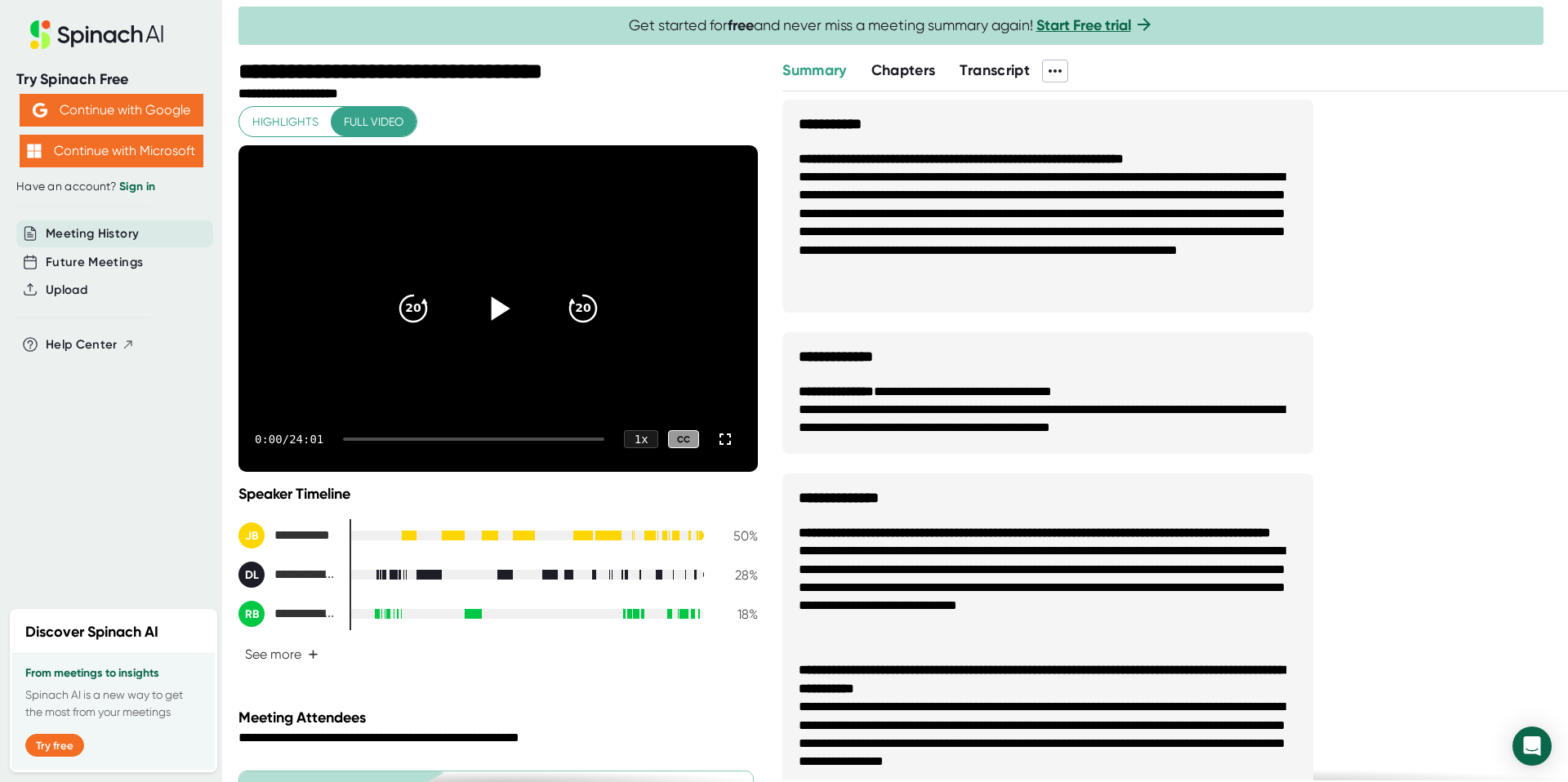
click at [496, 299] on icon at bounding box center [497, 308] width 40 height 40
click at [360, 438] on div at bounding box center [474, 439] width 261 height 3
click at [368, 436] on div "0:21 / 24:01 1 x CC" at bounding box center [498, 439] width 519 height 65
click at [368, 440] on div at bounding box center [474, 439] width 261 height 3
click at [381, 441] on div "1:06 / 24:01 1 x CC" at bounding box center [498, 439] width 519 height 65
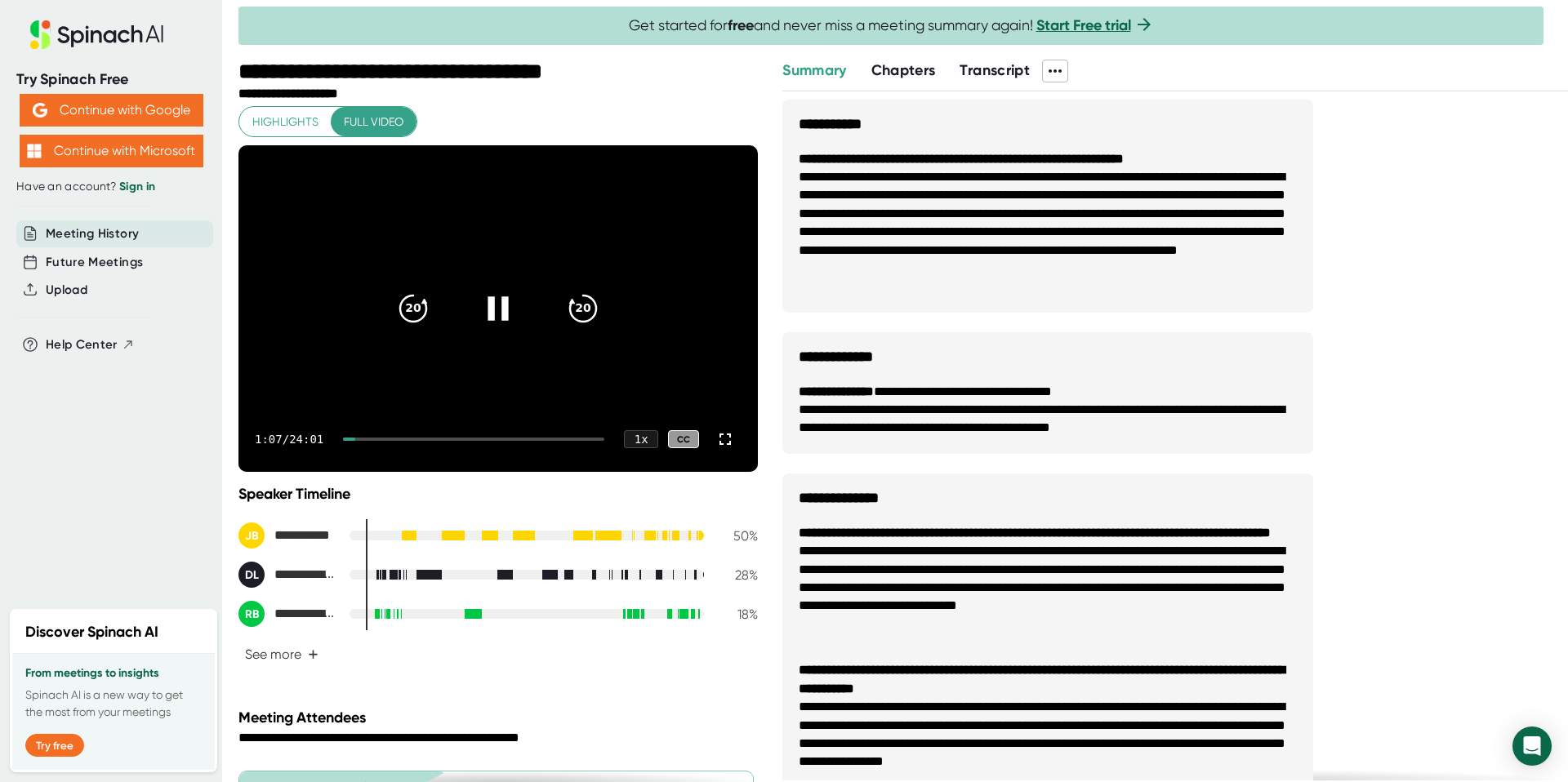
click at [378, 438] on div at bounding box center [474, 439] width 261 height 3
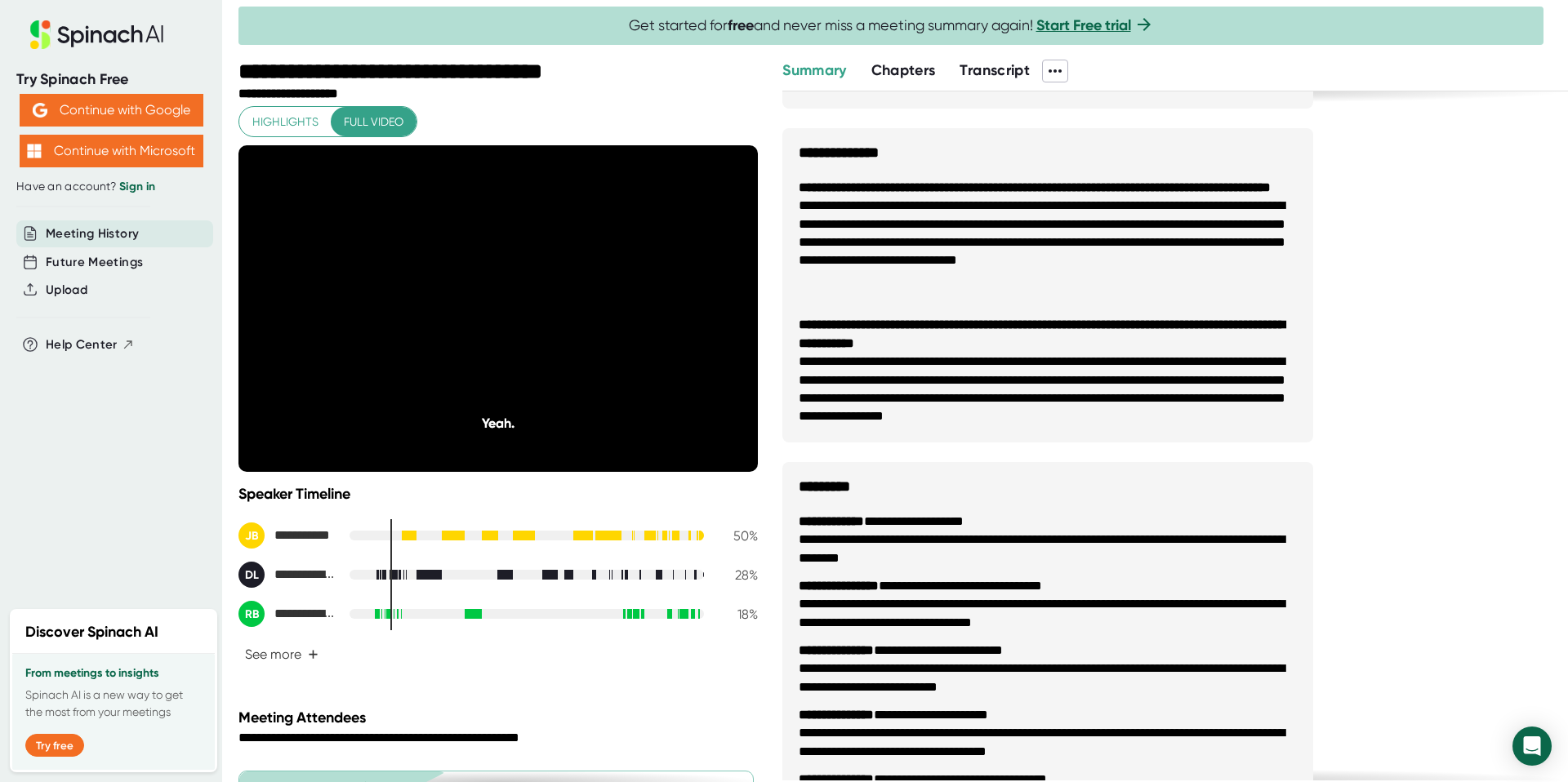
scroll to position [424, 0]
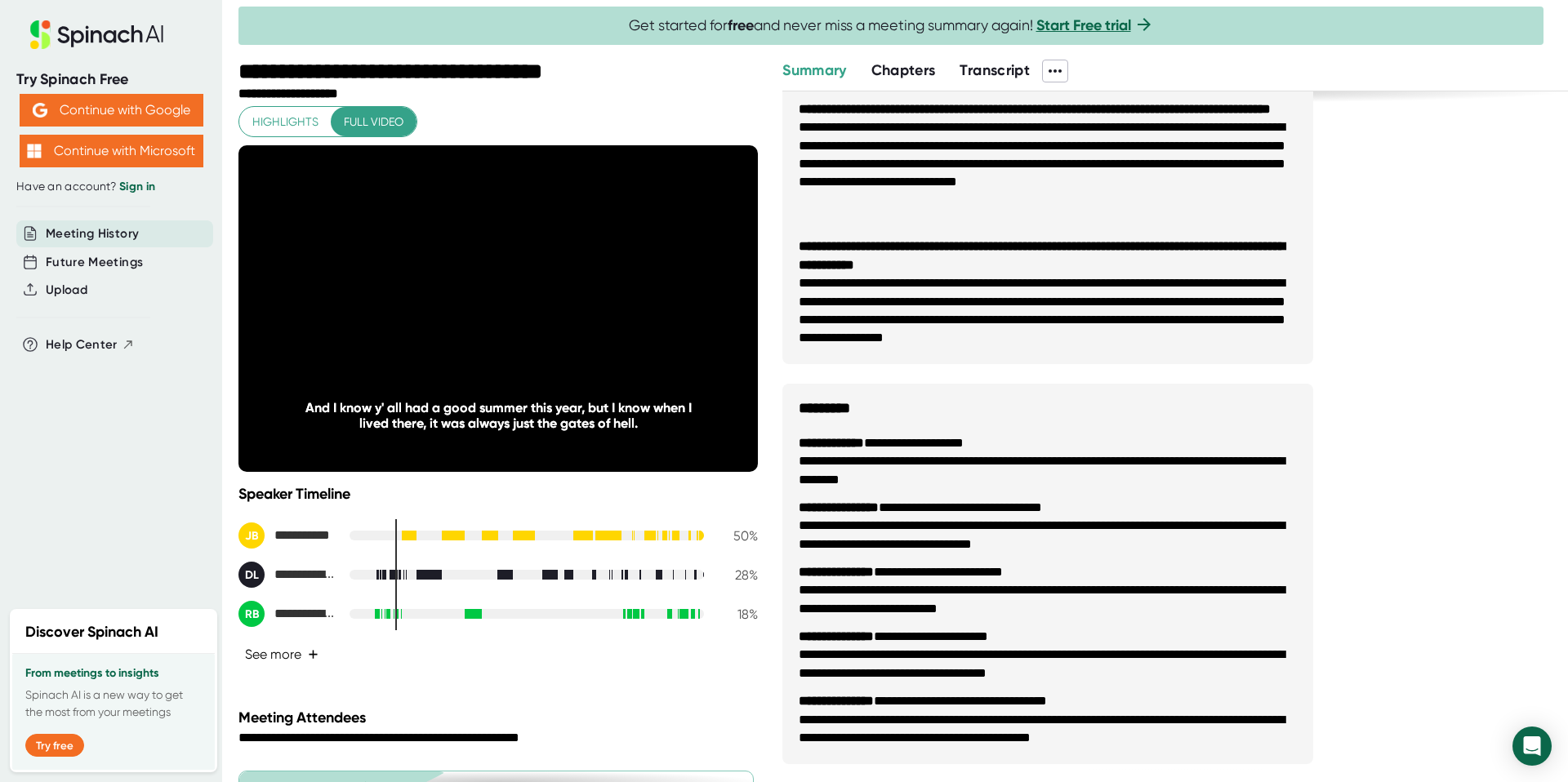
click at [303, 654] on button "See more +" at bounding box center [282, 654] width 86 height 28
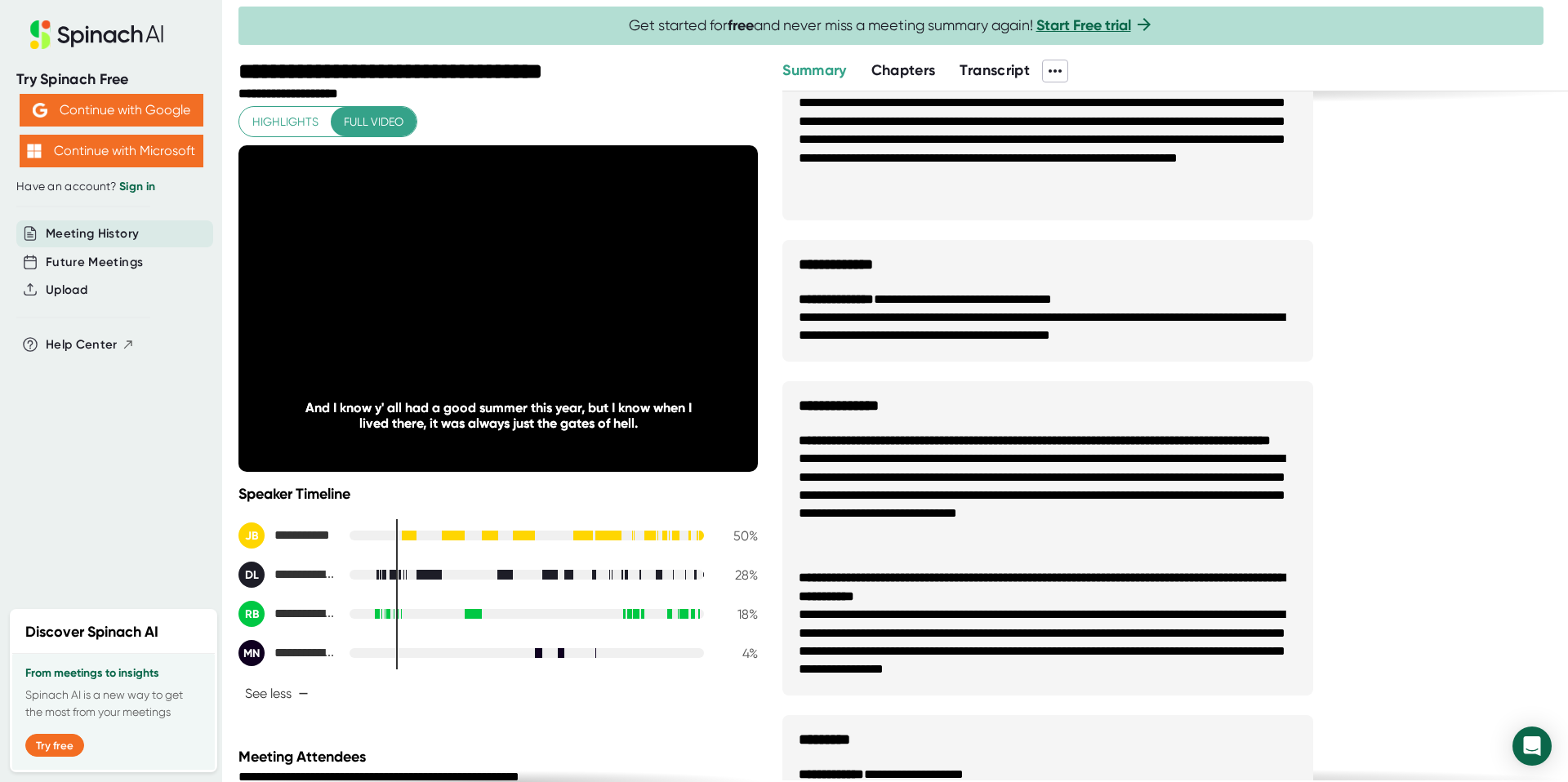
scroll to position [0, 0]
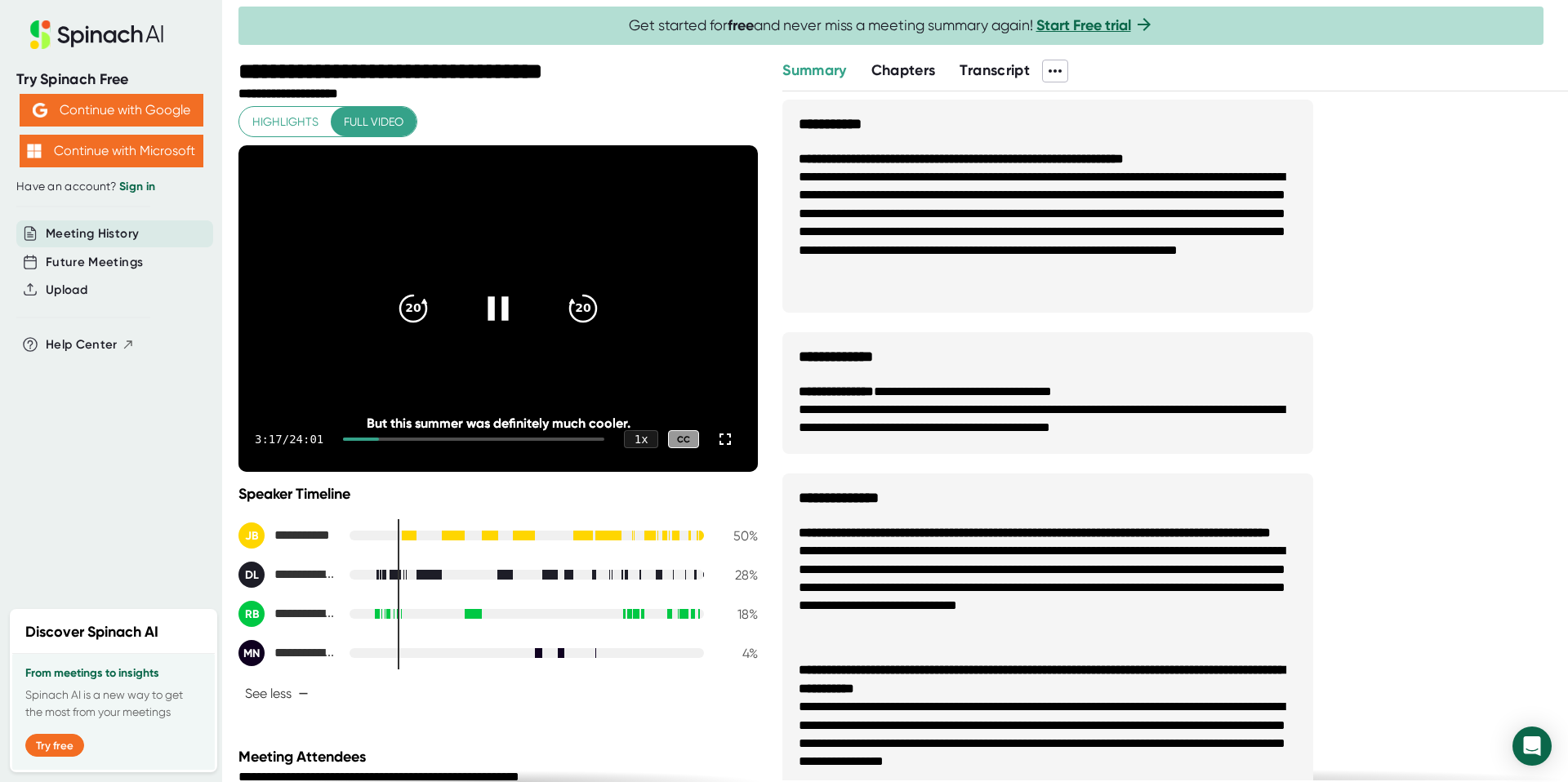
click at [403, 438] on div at bounding box center [474, 439] width 261 height 3
click at [394, 440] on div at bounding box center [368, 439] width 51 height 3
click at [496, 292] on icon at bounding box center [497, 308] width 40 height 40
click at [1005, 277] on li "**********" at bounding box center [1047, 232] width 498 height 128
